Goal: Information Seeking & Learning: Learn about a topic

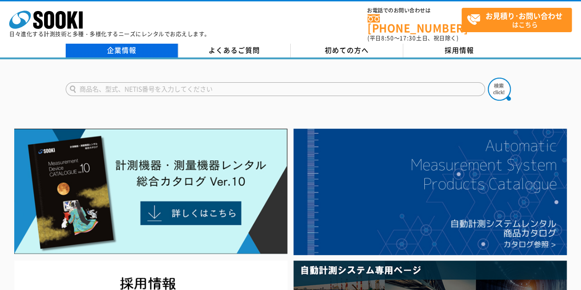
click at [133, 48] on link "企業情報" at bounding box center [122, 51] width 113 height 14
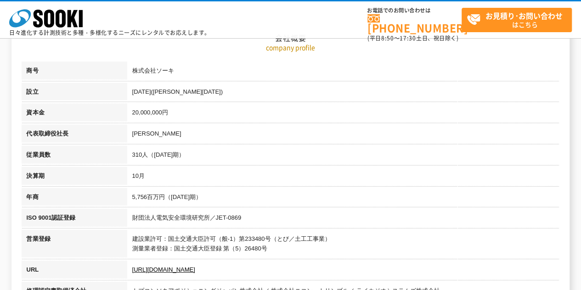
scroll to position [139, 0]
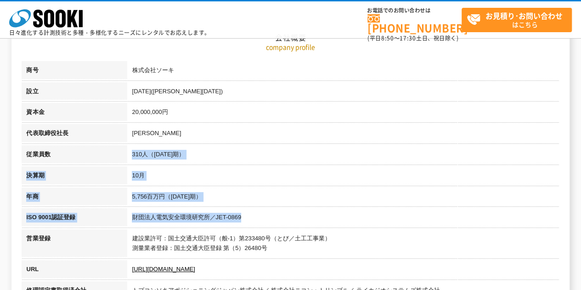
drag, startPoint x: 129, startPoint y: 153, endPoint x: 253, endPoint y: 227, distance: 144.2
click at [253, 227] on tbody "商号 株式会社ソーキ 設立 [DATE]([PERSON_NAME][DATE]) 資本金 20,000,000円 代表取締役社長 [PERSON_NAME]…" at bounding box center [291, 266] width 538 height 410
click at [253, 227] on td "財団法人電気安全環境研究所／JET-0869" at bounding box center [343, 218] width 432 height 21
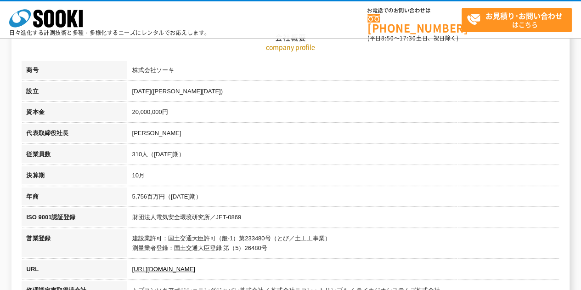
drag, startPoint x: 266, startPoint y: 243, endPoint x: 174, endPoint y: 186, distance: 107.8
click at [174, 186] on tbody "商号 株式会社ソーキ 設立 [DATE]([PERSON_NAME][DATE]) 資本金 20,000,000円 代表取締役社長 [PERSON_NAME]…" at bounding box center [291, 266] width 538 height 410
click at [174, 186] on td "10月" at bounding box center [343, 176] width 432 height 21
drag, startPoint x: 141, startPoint y: 159, endPoint x: 216, endPoint y: 199, distance: 84.9
click at [216, 199] on tbody "商号 株式会社ソーキ 設立 [DATE]([PERSON_NAME][DATE]) 資本金 20,000,000円 代表取締役社長 [PERSON_NAME]…" at bounding box center [291, 266] width 538 height 410
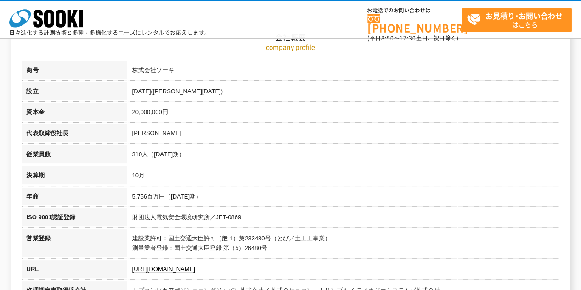
click at [216, 199] on td "5,756百万円（[DATE]期）" at bounding box center [343, 198] width 432 height 21
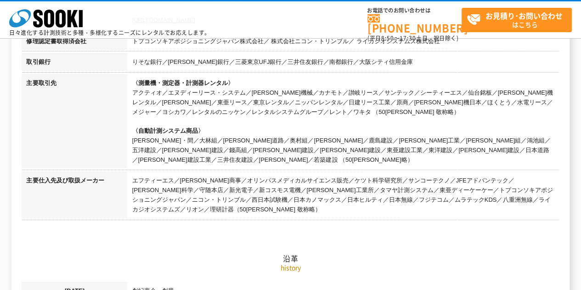
scroll to position [391, 0]
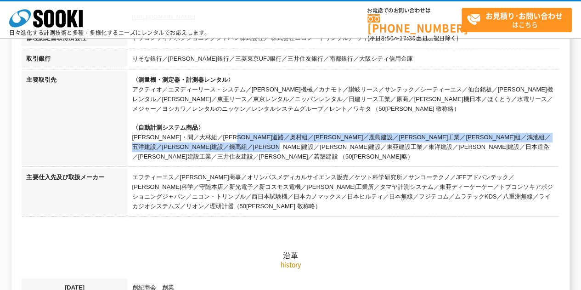
drag, startPoint x: 135, startPoint y: 134, endPoint x: 330, endPoint y: 142, distance: 195.1
click at [330, 142] on td "〈測量機・測定器・計測器レンタル〉 アクティオ／エヌディーリース・システム／[PERSON_NAME]機械／カナモト／讃岐リース／サンテック／シーティーエス／…" at bounding box center [343, 119] width 432 height 97
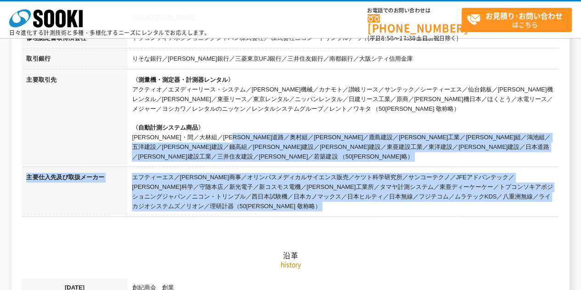
drag, startPoint x: 152, startPoint y: 195, endPoint x: 129, endPoint y: 134, distance: 64.9
click at [129, 134] on td "〈測量機・測定器・計測器レンタル〉 アクティオ／エヌディーリース・システム／[PERSON_NAME]機械／カナモト／讃岐リース／サンテック／シーティーエス／…" at bounding box center [343, 119] width 432 height 97
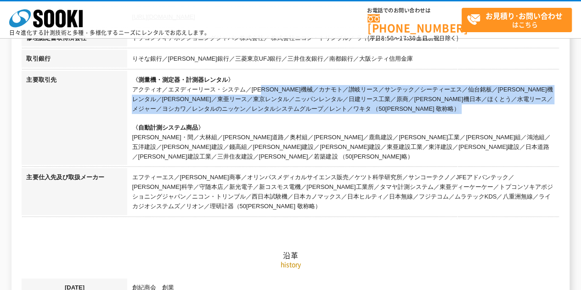
drag, startPoint x: 133, startPoint y: 91, endPoint x: 214, endPoint y: 114, distance: 83.8
click at [214, 114] on td "〈測量機・測定器・計測器レンタル〉 アクティオ／エヌディーリース・システム／[PERSON_NAME]機械／カナモト／讃岐リース／サンテック／シーティーエス／…" at bounding box center [343, 119] width 432 height 97
